Goal: Transaction & Acquisition: Obtain resource

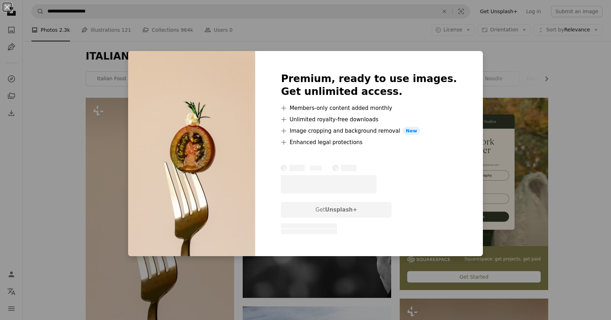
scroll to position [64, 0]
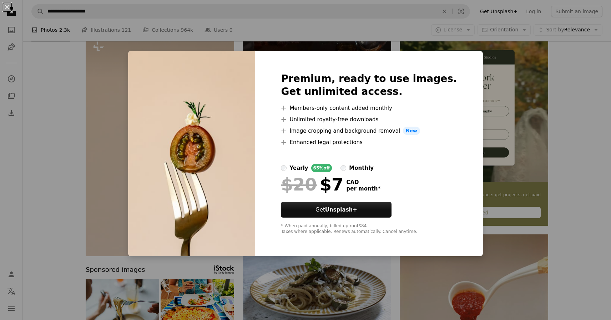
click at [463, 67] on div "Premium, ready to use images. Get unlimited access. A plus sign Members-only co…" at bounding box center [368, 154] width 227 height 206
click at [499, 64] on div "An X shape Premium, ready to use images. Get unlimited access. A plus sign Memb…" at bounding box center [305, 160] width 611 height 320
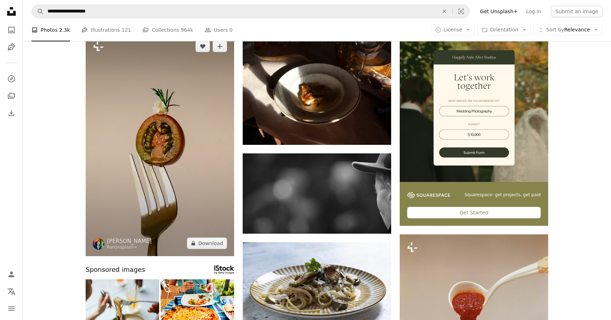
click at [189, 134] on img at bounding box center [160, 145] width 148 height 223
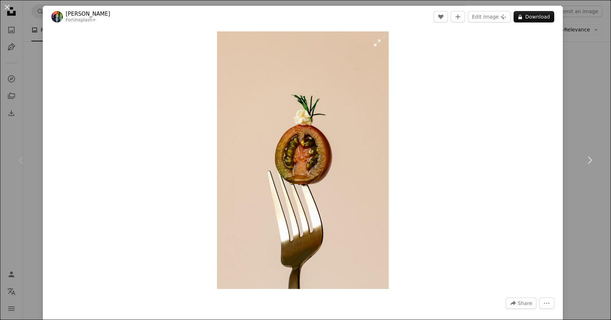
click at [278, 149] on img "Zoom in on this image" at bounding box center [303, 160] width 172 height 258
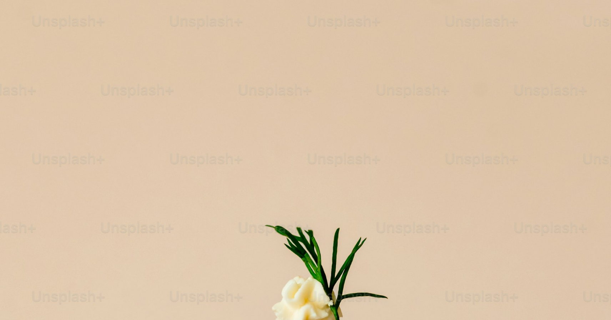
scroll to position [299, 0]
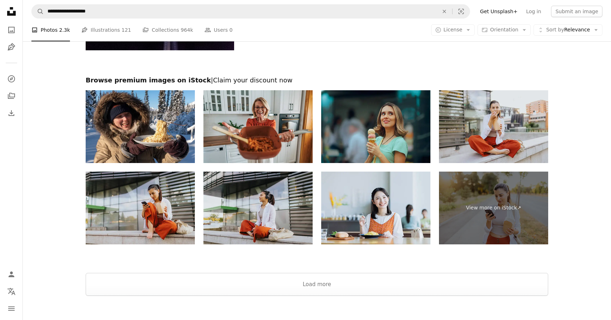
scroll to position [1442, 0]
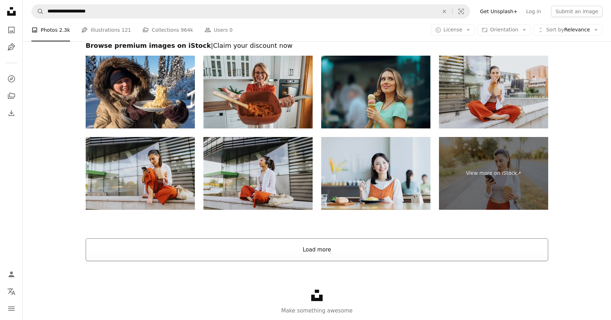
click at [347, 256] on button "Load more" at bounding box center [317, 249] width 462 height 23
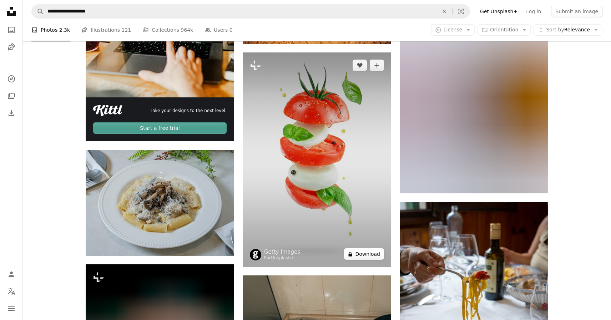
scroll to position [1515, 0]
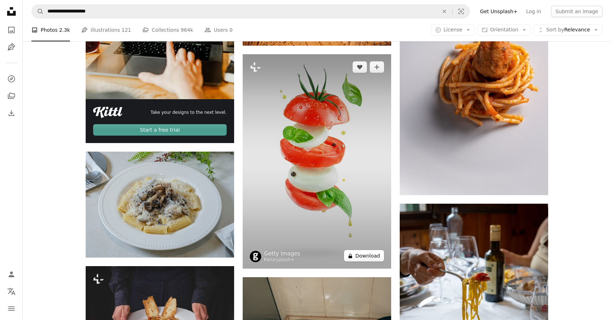
click at [369, 258] on button "A lock Download" at bounding box center [364, 255] width 40 height 11
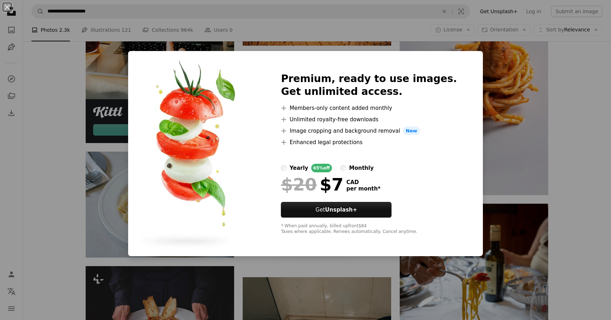
click at [115, 244] on div "An X shape Premium, ready to use images. Get unlimited access. A plus sign Memb…" at bounding box center [305, 160] width 611 height 320
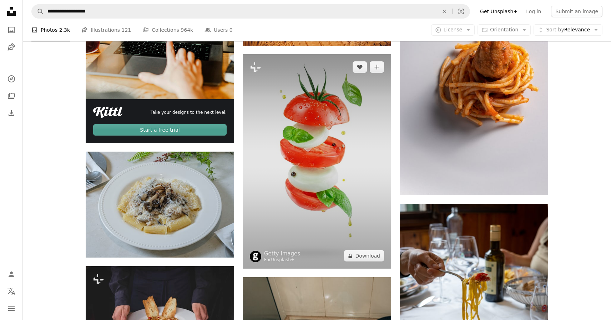
click at [314, 160] on img at bounding box center [317, 161] width 148 height 214
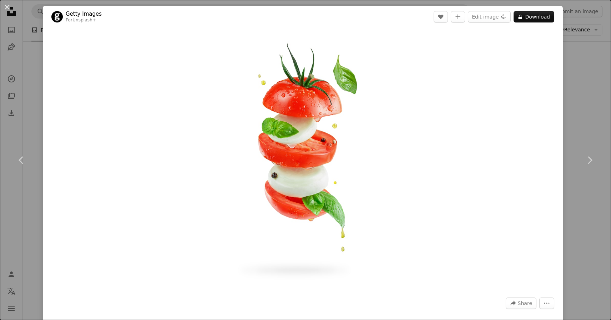
click at [307, 161] on img "Zoom in on this image" at bounding box center [302, 160] width 178 height 258
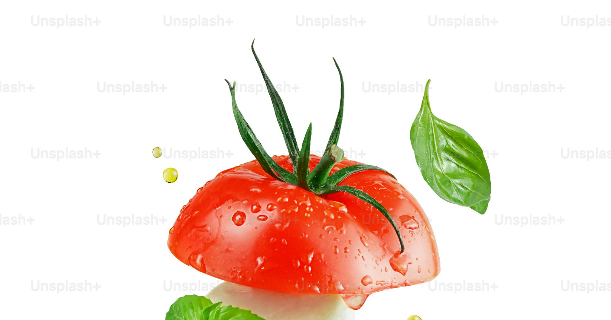
scroll to position [282, 0]
